Goal: Navigation & Orientation: Find specific page/section

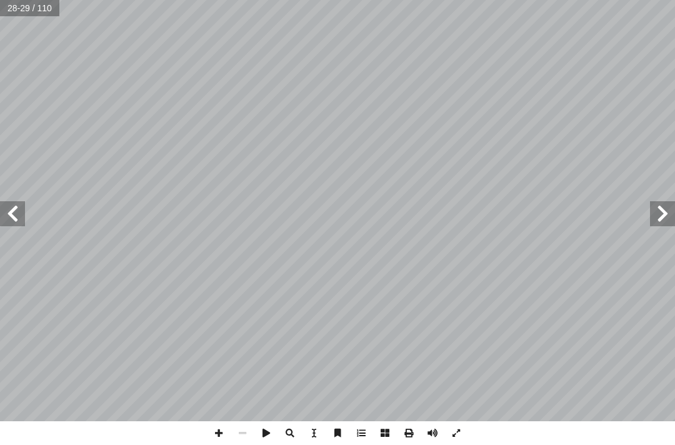
click at [667, 211] on span at bounding box center [662, 213] width 25 height 25
click at [665, 224] on span at bounding box center [662, 213] width 25 height 25
click at [667, 220] on span at bounding box center [662, 213] width 25 height 25
click at [657, 219] on span at bounding box center [662, 213] width 25 height 25
click at [662, 211] on span at bounding box center [662, 213] width 25 height 25
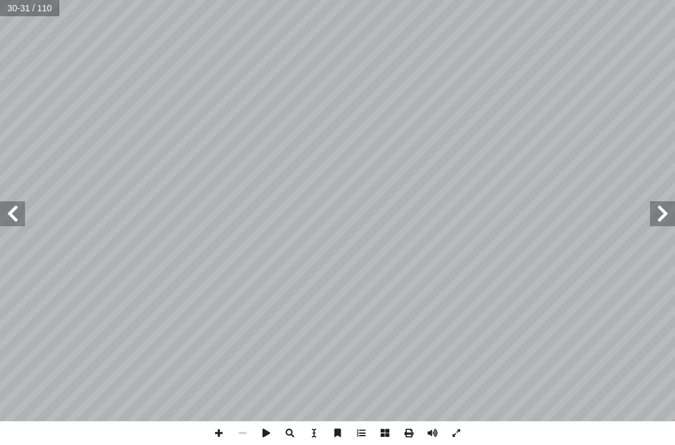
click at [674, 219] on span at bounding box center [662, 213] width 25 height 25
click at [663, 217] on span at bounding box center [662, 213] width 25 height 25
click at [667, 216] on span at bounding box center [662, 213] width 25 height 25
click at [7, 209] on span at bounding box center [12, 213] width 25 height 25
click at [11, 215] on span at bounding box center [12, 213] width 25 height 25
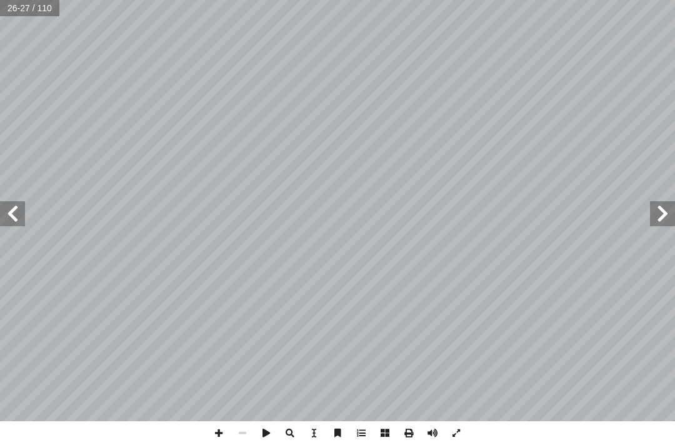
click at [1, 207] on span at bounding box center [12, 213] width 25 height 25
click at [4, 213] on span at bounding box center [12, 213] width 25 height 25
click at [0, 213] on span at bounding box center [12, 213] width 25 height 25
click at [5, 214] on span at bounding box center [12, 213] width 25 height 25
click at [1, 212] on span at bounding box center [12, 213] width 25 height 25
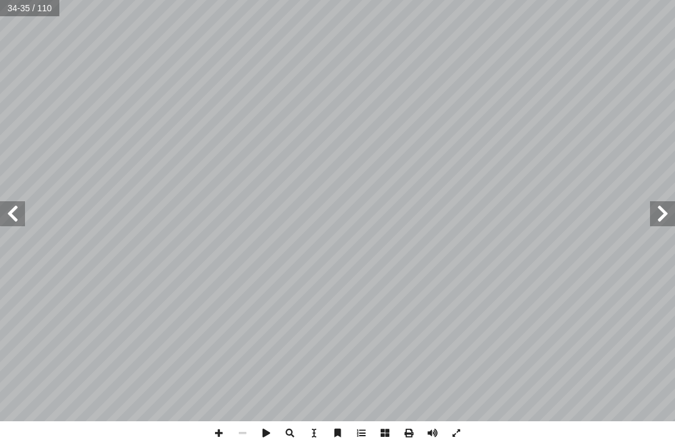
click at [11, 216] on span at bounding box center [12, 213] width 25 height 25
